Goal: Navigation & Orientation: Find specific page/section

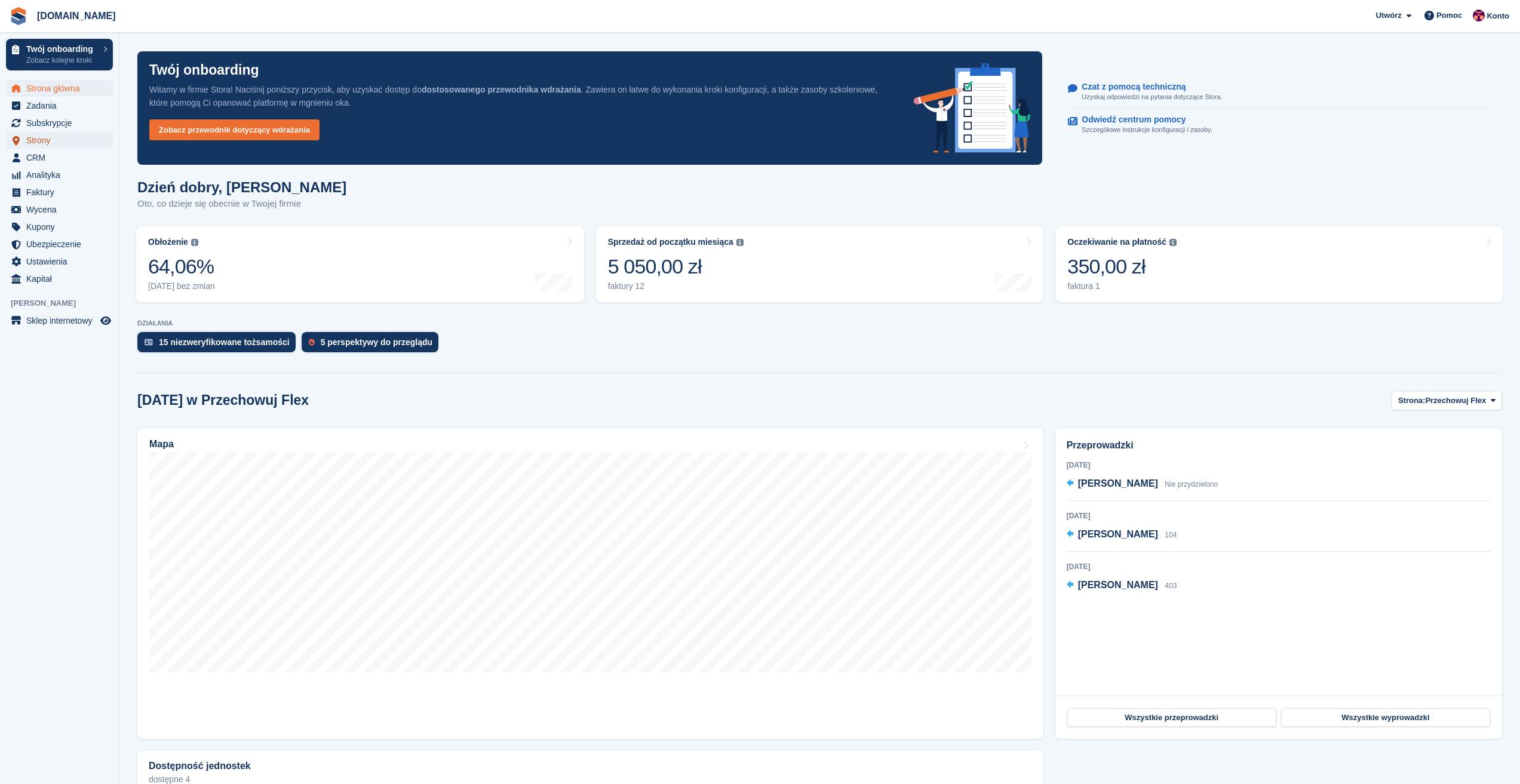
click at [67, 147] on span "Strony" at bounding box center [62, 140] width 72 height 17
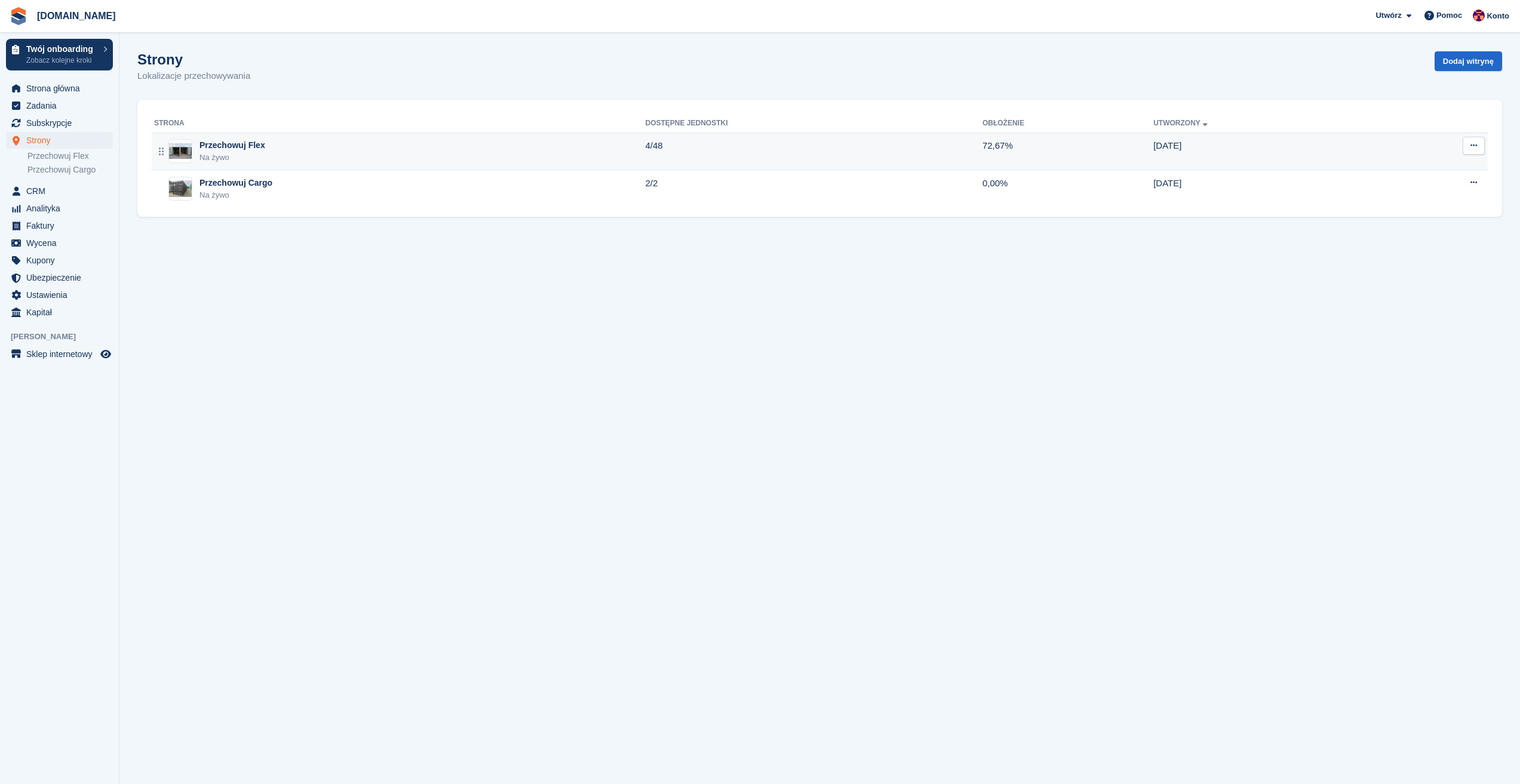
click at [218, 146] on div "Przechowuj Flex" at bounding box center [233, 145] width 66 height 12
